Goal: Task Accomplishment & Management: Complete application form

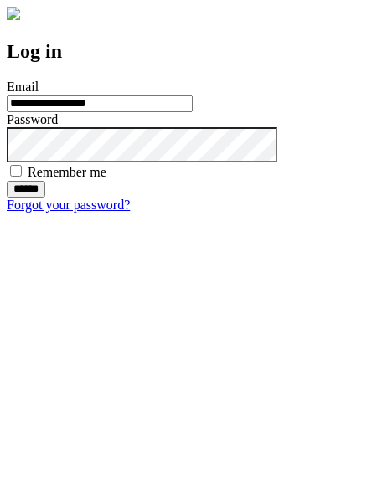
type input "**********"
click at [45, 197] on input "******" at bounding box center [26, 189] width 38 height 17
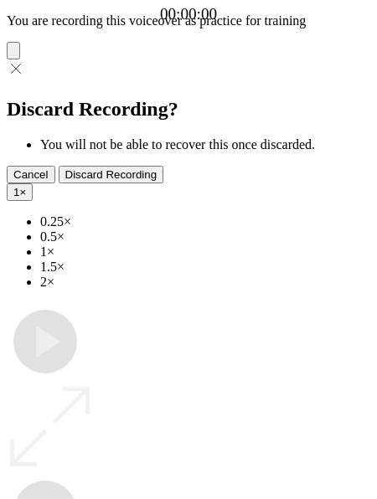
type input "**********"
